Goal: Task Accomplishment & Management: Manage account settings

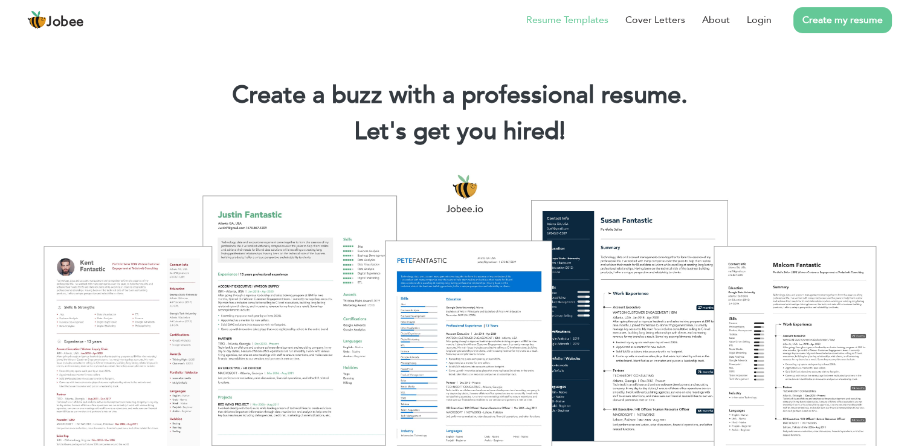
click at [595, 18] on link "Resume Templates" at bounding box center [567, 20] width 82 height 15
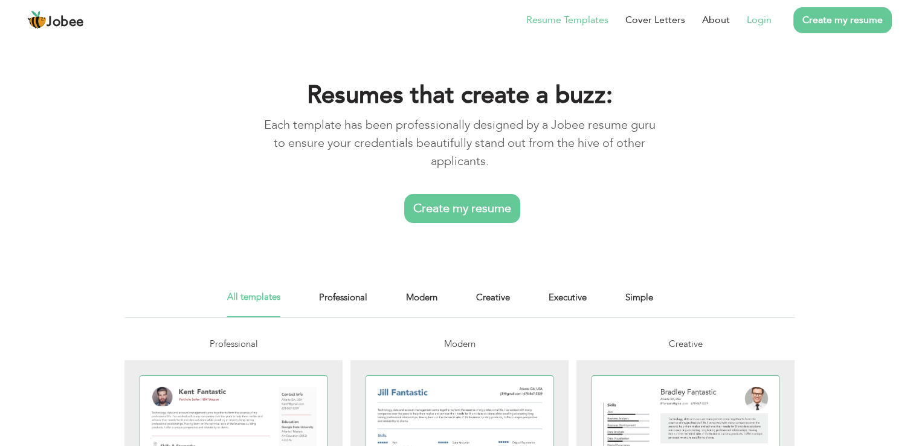
click at [770, 15] on link "Login" at bounding box center [759, 20] width 25 height 15
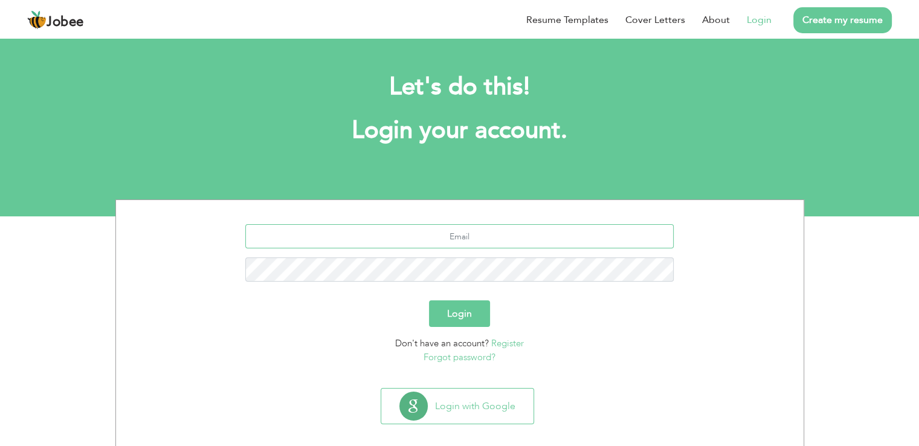
click at [438, 242] on input "text" at bounding box center [459, 236] width 428 height 24
type input "mnomankhanmeo@gmail.com"
click at [454, 308] on button "Login" at bounding box center [459, 313] width 61 height 27
